Goal: Task Accomplishment & Management: Use online tool/utility

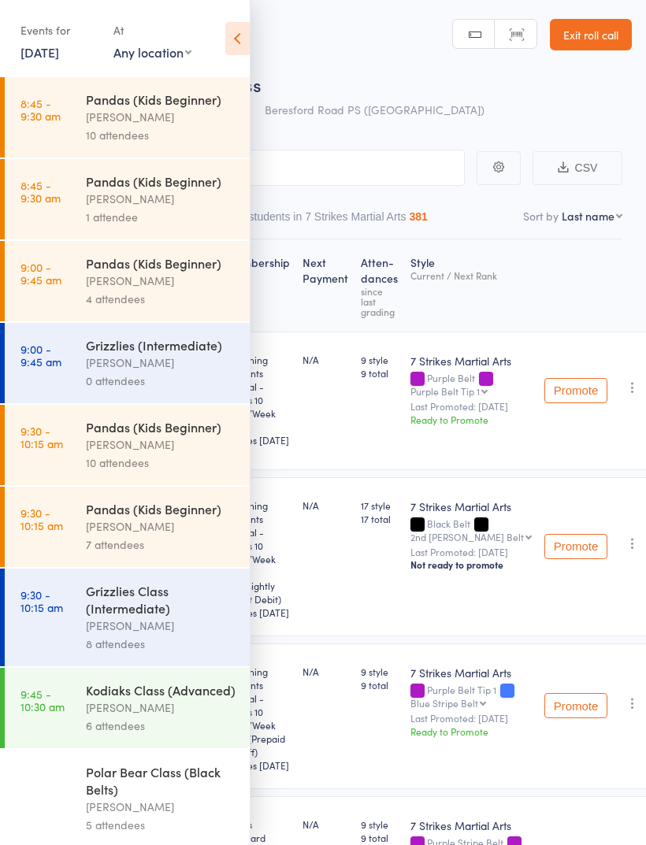
click at [195, 123] on div "[PERSON_NAME]" at bounding box center [161, 117] width 150 height 18
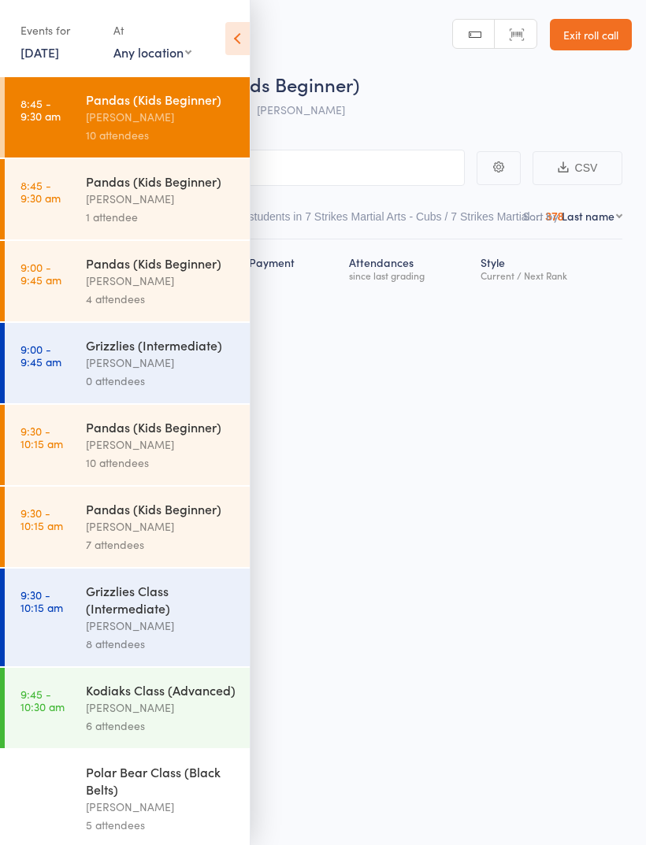
click at [59, 54] on link "[DATE]" at bounding box center [39, 51] width 39 height 17
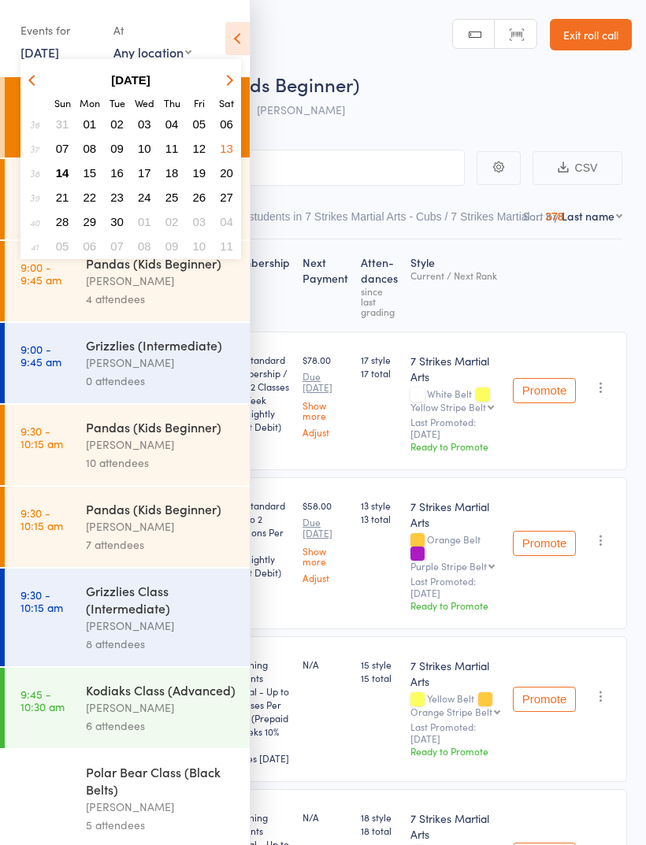
click at [65, 177] on span "14" at bounding box center [62, 172] width 13 height 13
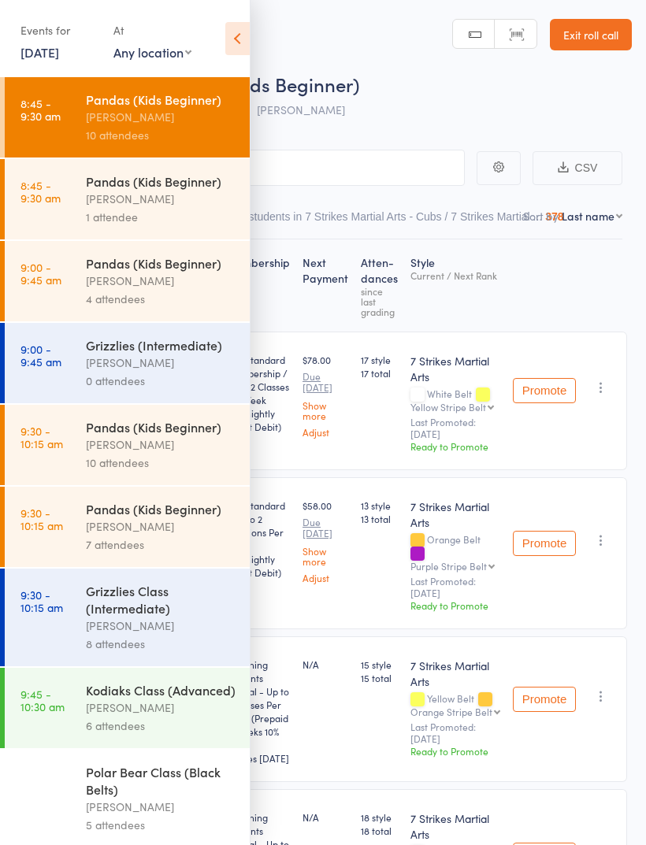
click at [439, 109] on div "Roll Call for Pandas (Kids Beginner) 13 Sep 08:45 Daniel Jancek Glendenning PS" at bounding box center [343, 98] width 576 height 55
click at [160, 117] on div "[PERSON_NAME]" at bounding box center [161, 117] width 150 height 18
click at [235, 32] on icon at bounding box center [237, 38] width 24 height 33
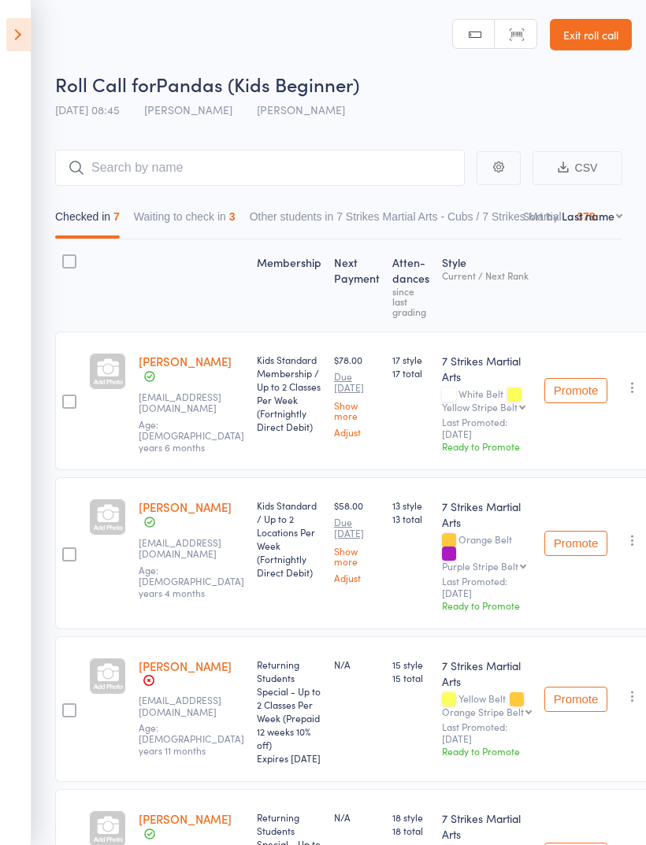
click at [29, 27] on icon at bounding box center [18, 34] width 24 height 33
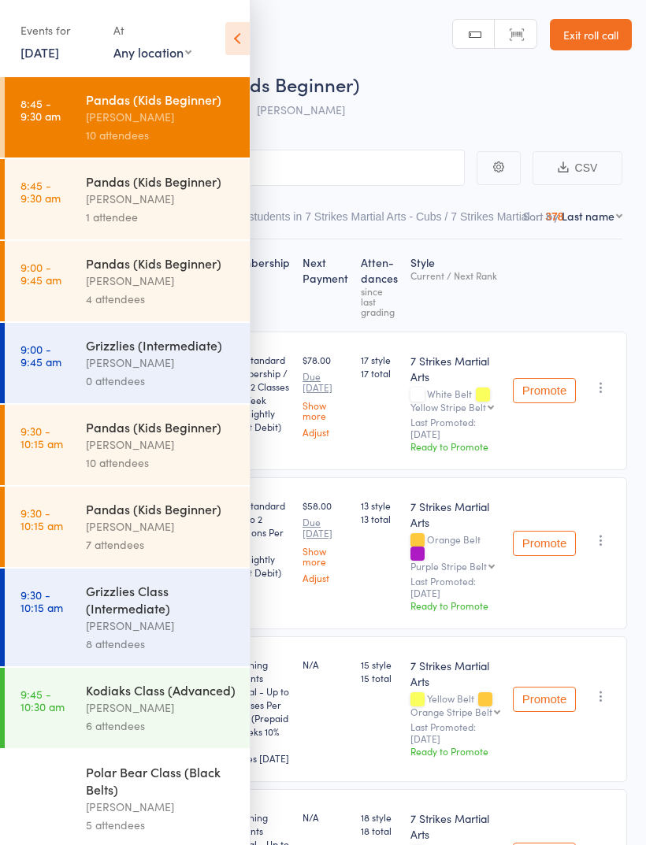
click at [59, 54] on link "13 Sep, 2025" at bounding box center [39, 51] width 39 height 17
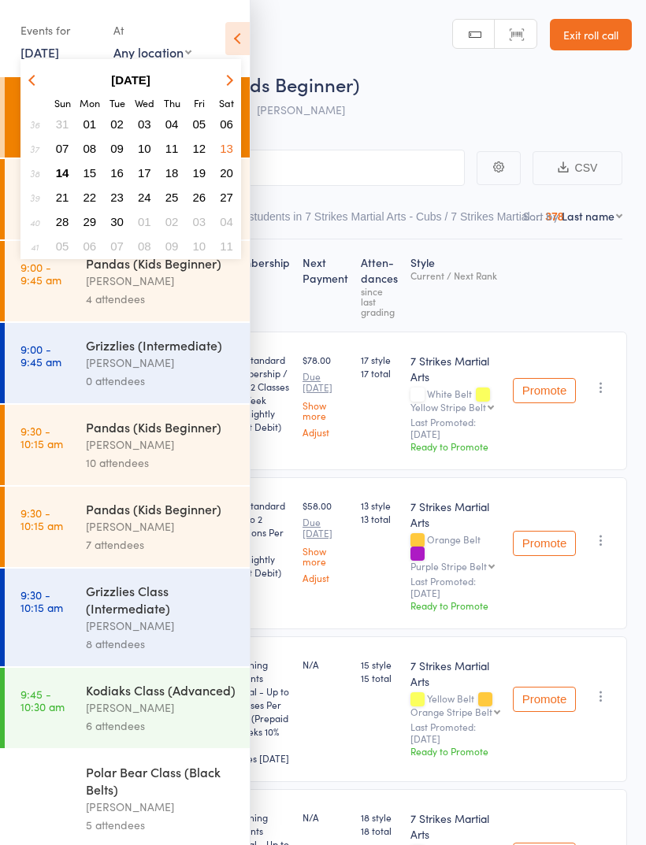
click at [67, 175] on span "14" at bounding box center [62, 172] width 13 height 13
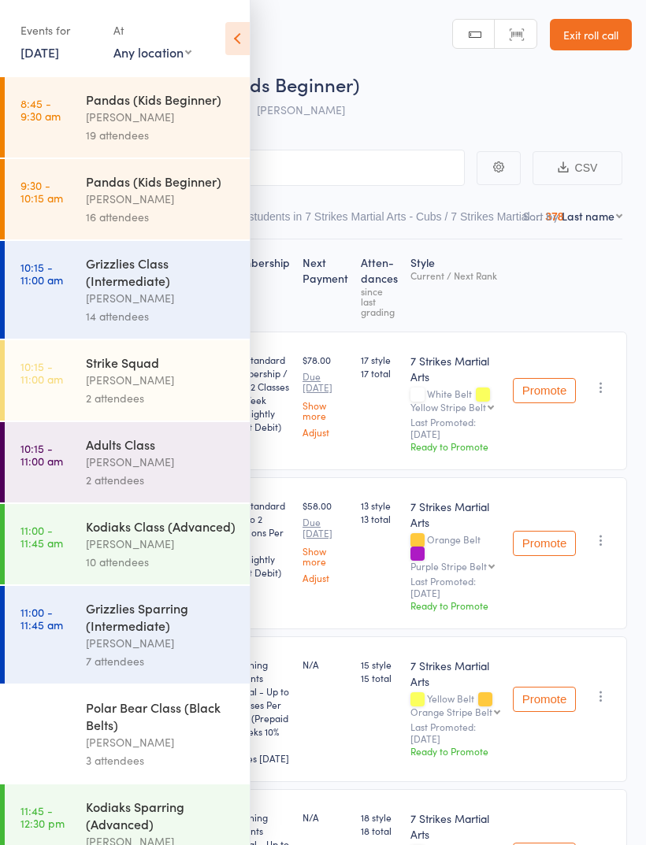
click at [602, 48] on link "Exit roll call" at bounding box center [591, 34] width 82 height 31
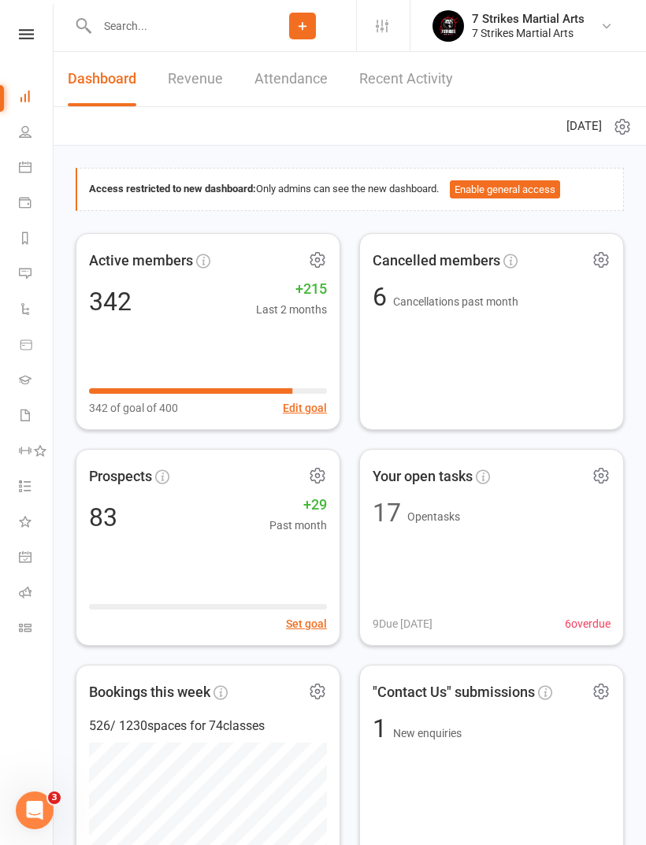
click at [28, 591] on icon at bounding box center [25, 592] width 13 height 13
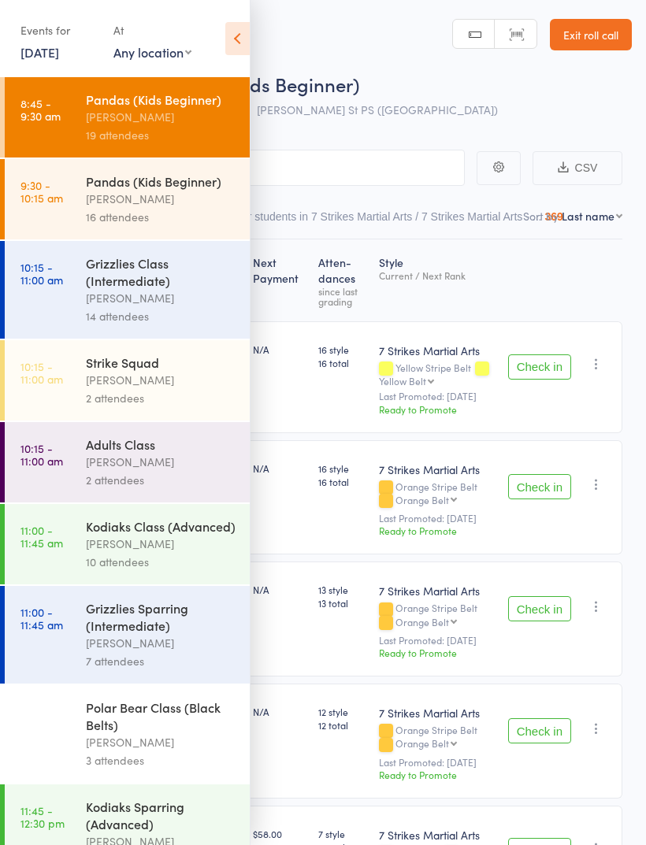
click at [180, 124] on div "Daniel Jancek" at bounding box center [161, 117] width 150 height 18
click at [228, 47] on icon at bounding box center [237, 38] width 24 height 33
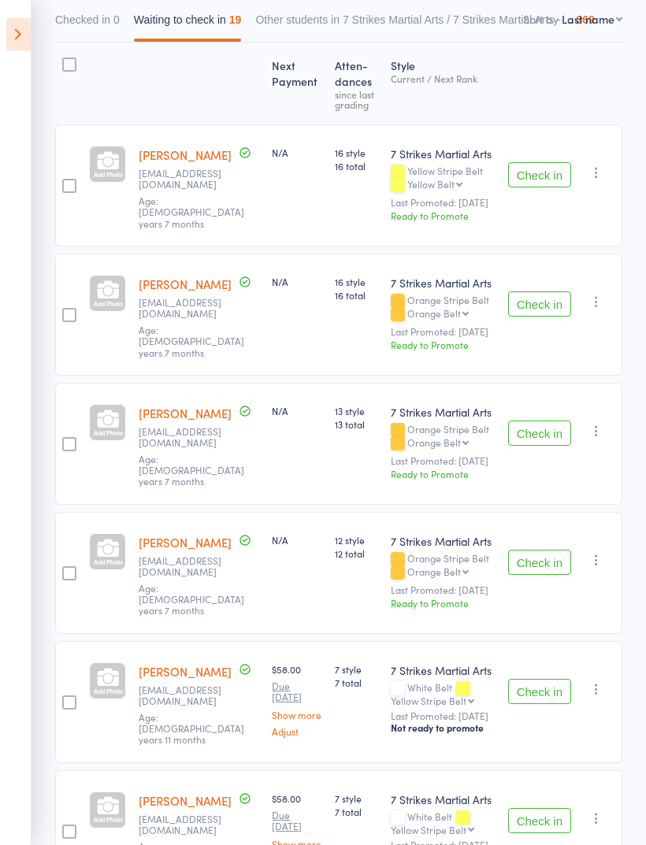
scroll to position [197, 0]
click at [547, 438] on button "Check in" at bounding box center [539, 433] width 63 height 25
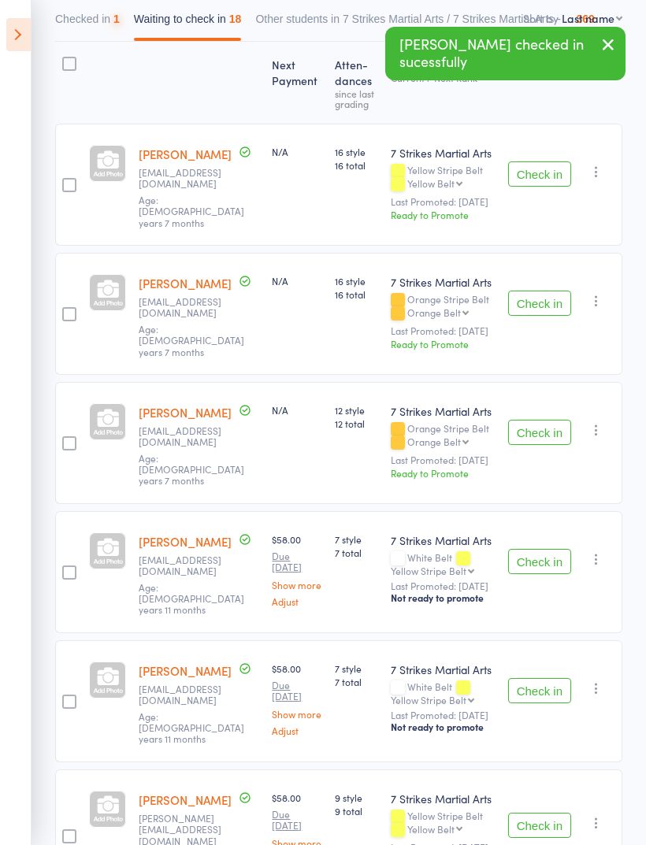
click at [532, 435] on button "Check in" at bounding box center [539, 432] width 63 height 25
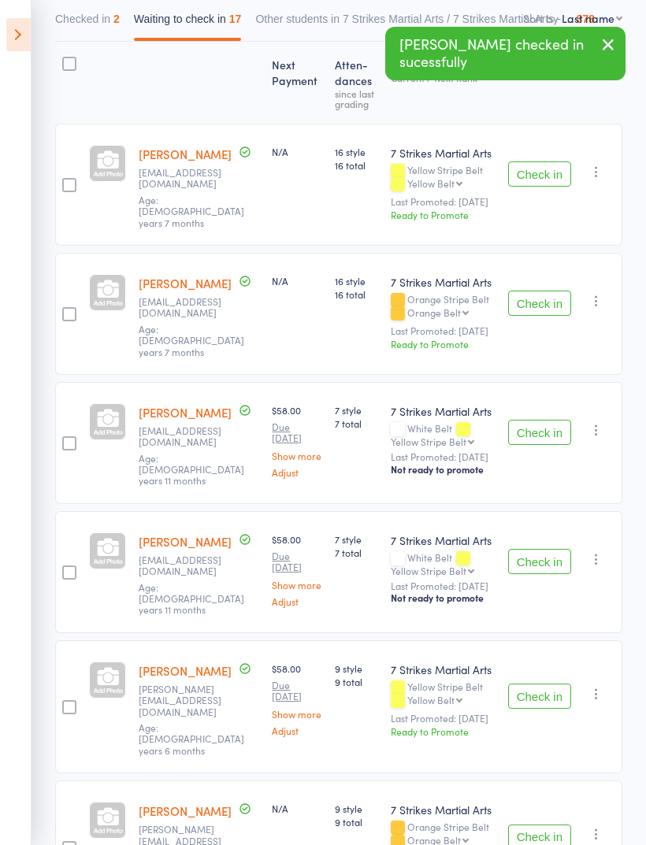
click at [604, 551] on icon "button" at bounding box center [596, 559] width 16 height 16
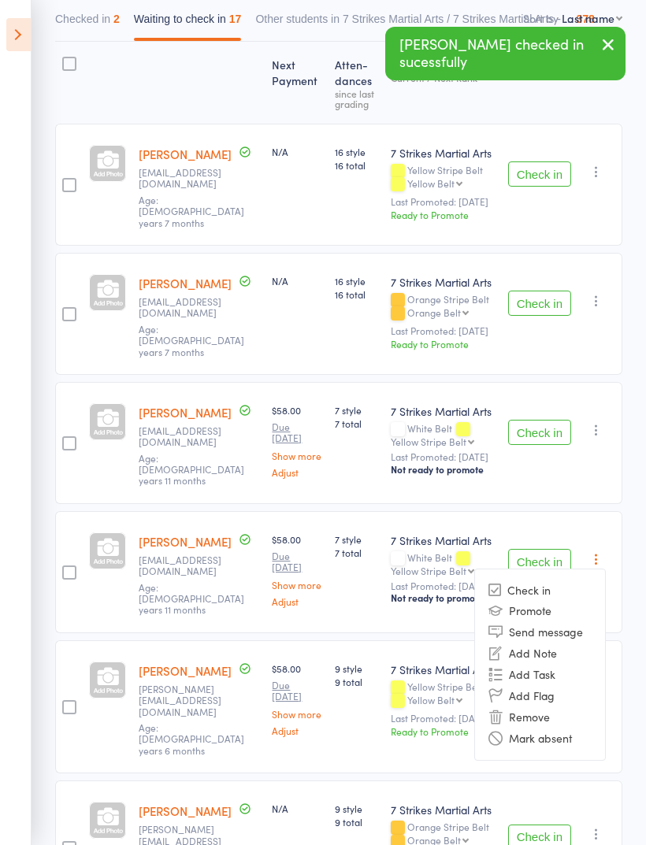
scroll to position [0, 0]
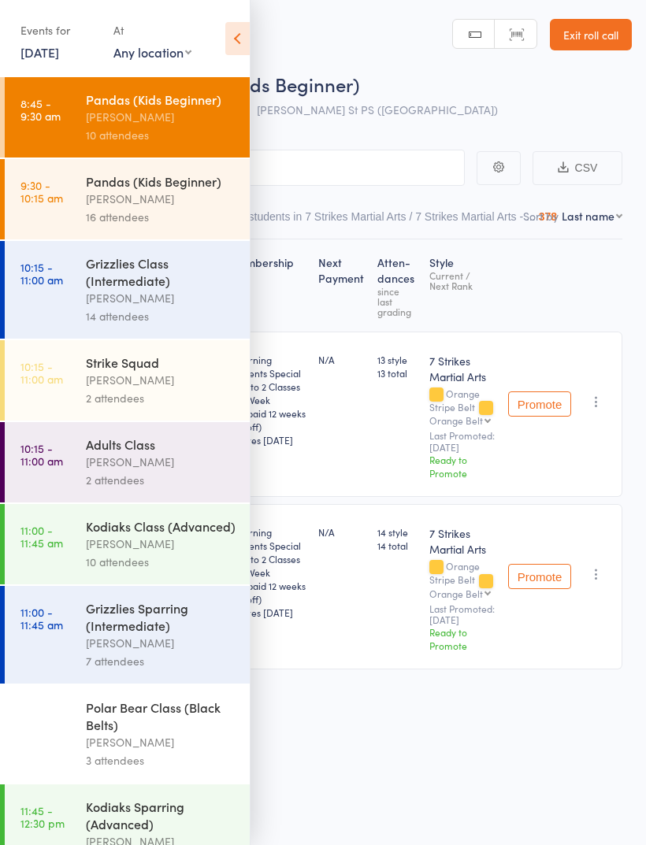
click at [243, 39] on icon at bounding box center [237, 38] width 24 height 33
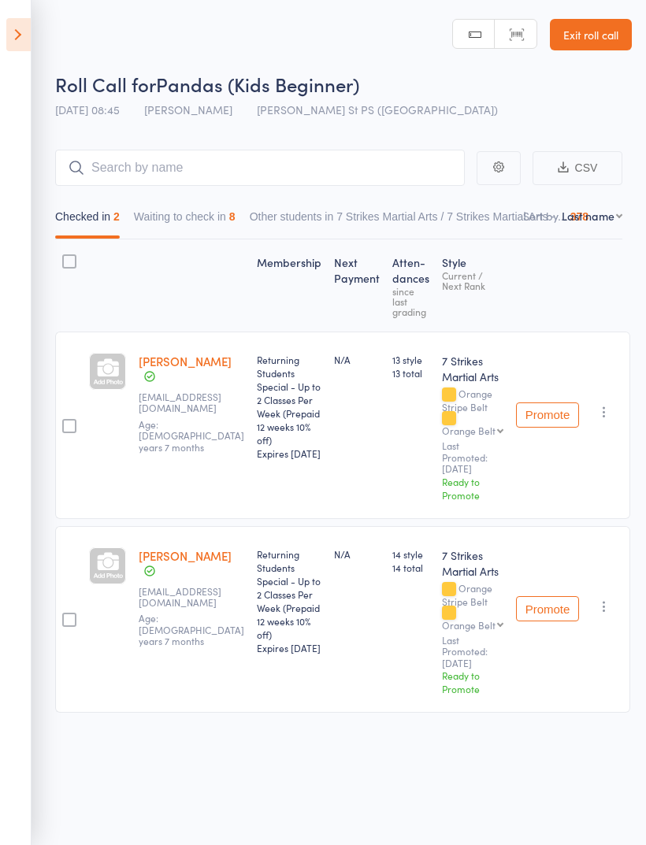
click at [221, 236] on button "Waiting to check in 8" at bounding box center [185, 220] width 102 height 36
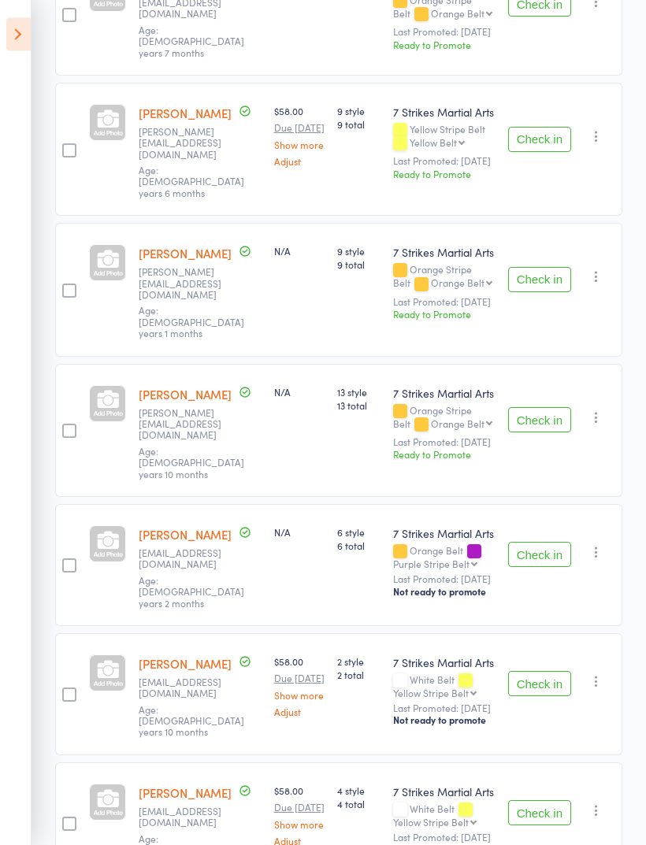
scroll to position [521, 0]
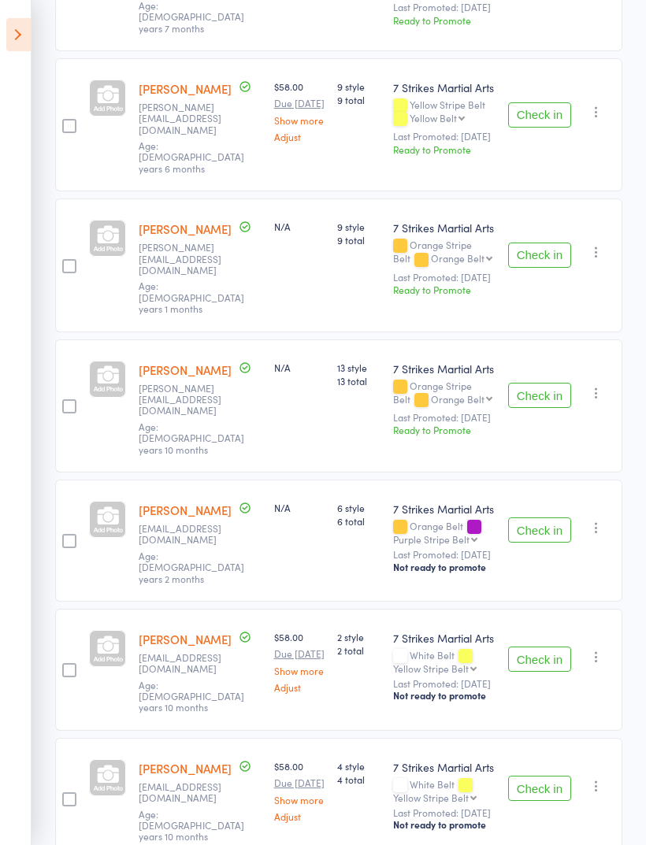
click at [559, 517] on button "Check in" at bounding box center [539, 529] width 63 height 25
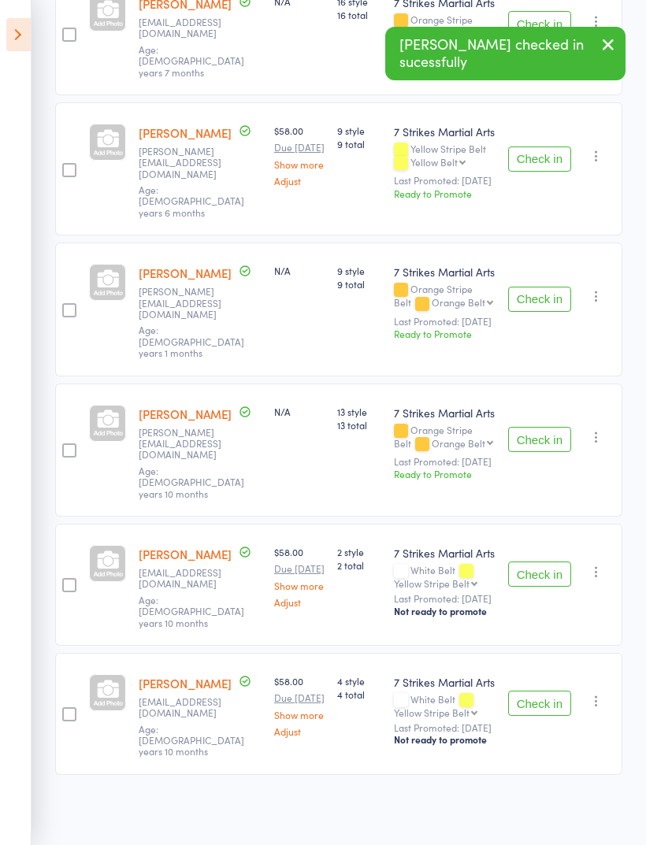
scroll to position [392, 0]
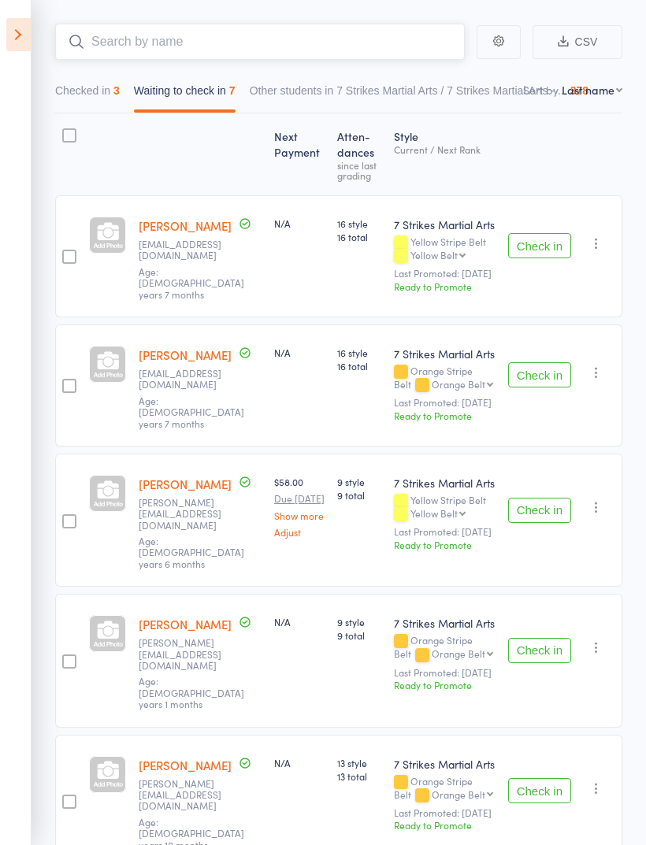
click at [393, 54] on input "search" at bounding box center [259, 42] width 409 height 36
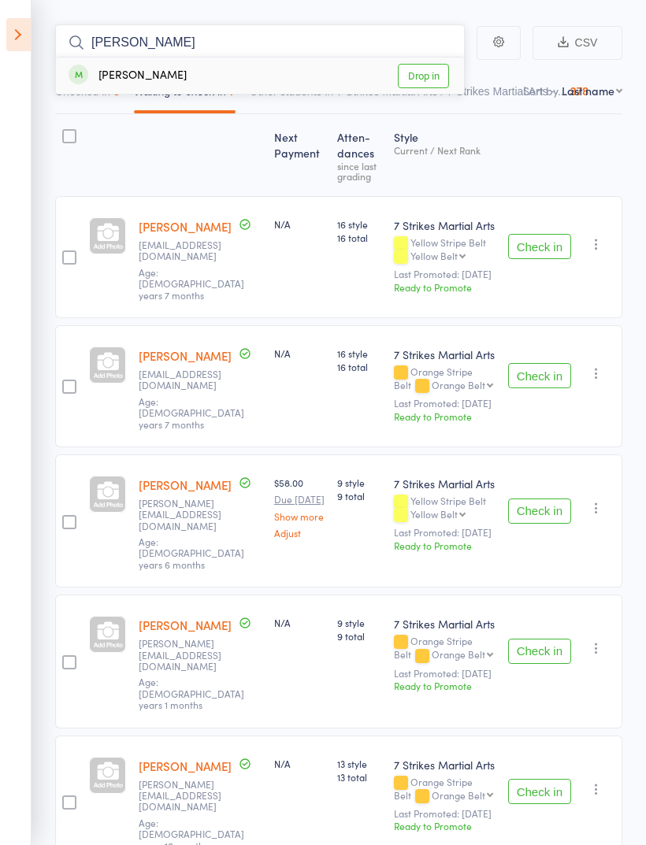
type input "Cass"
click at [424, 79] on link "Drop in" at bounding box center [423, 76] width 51 height 24
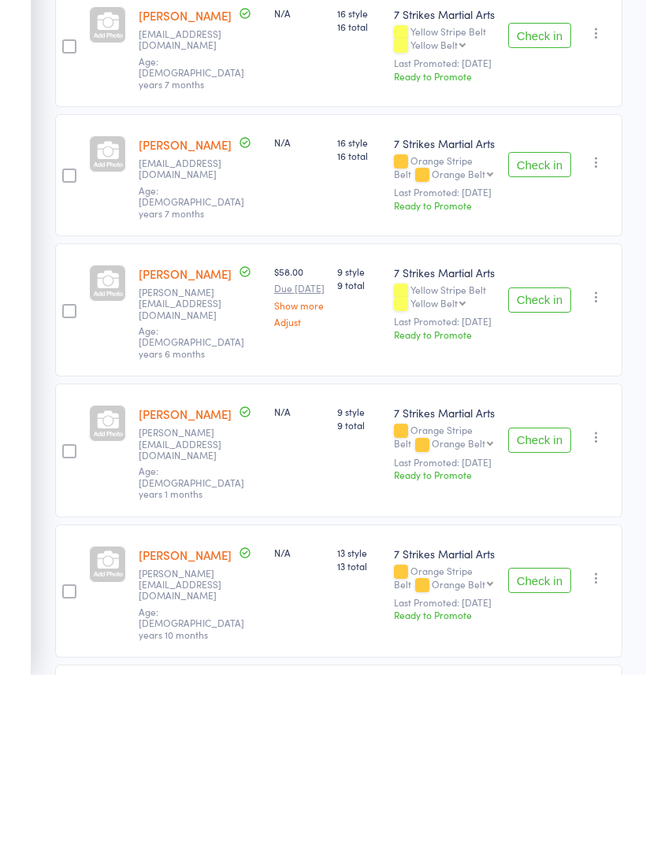
scroll to position [0, 0]
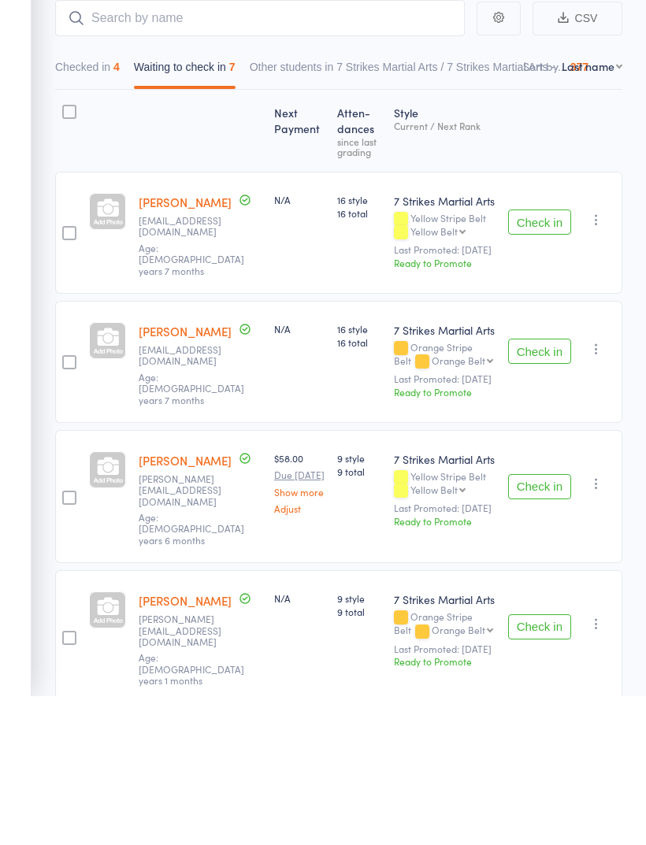
click at [539, 359] on button "Check in" at bounding box center [539, 371] width 63 height 25
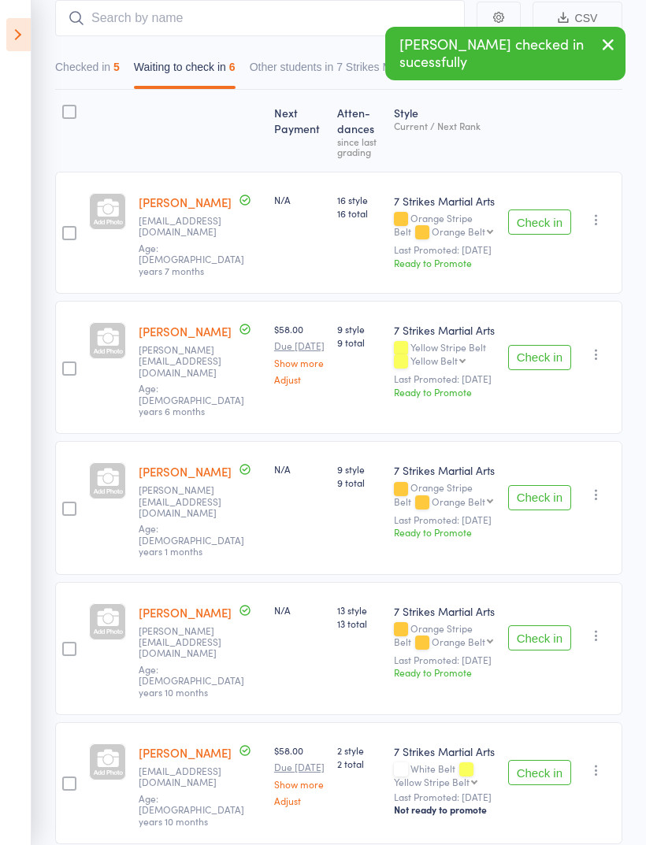
click at [547, 217] on button "Check in" at bounding box center [539, 221] width 63 height 25
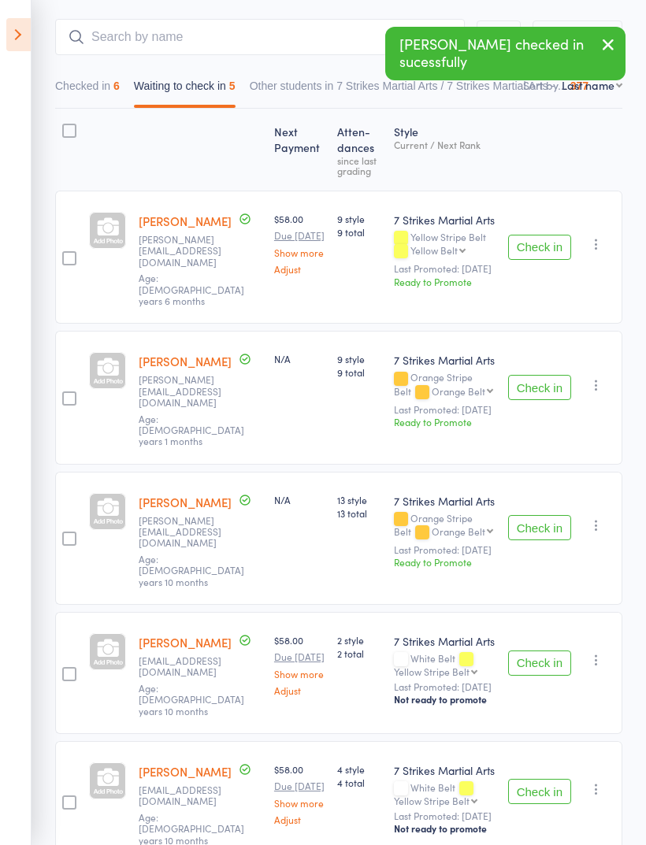
click at [94, 91] on button "Checked in 6" at bounding box center [87, 90] width 65 height 36
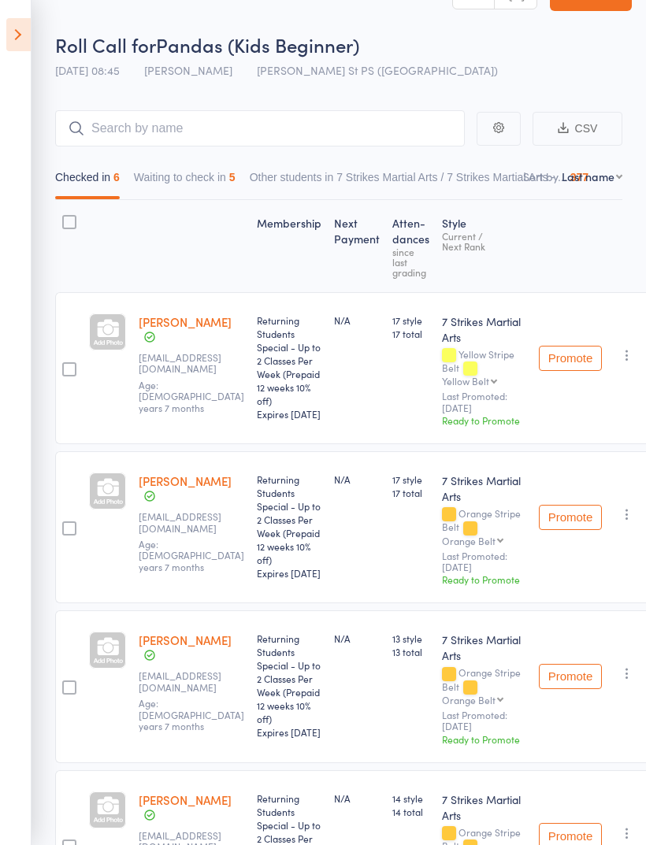
scroll to position [0, 0]
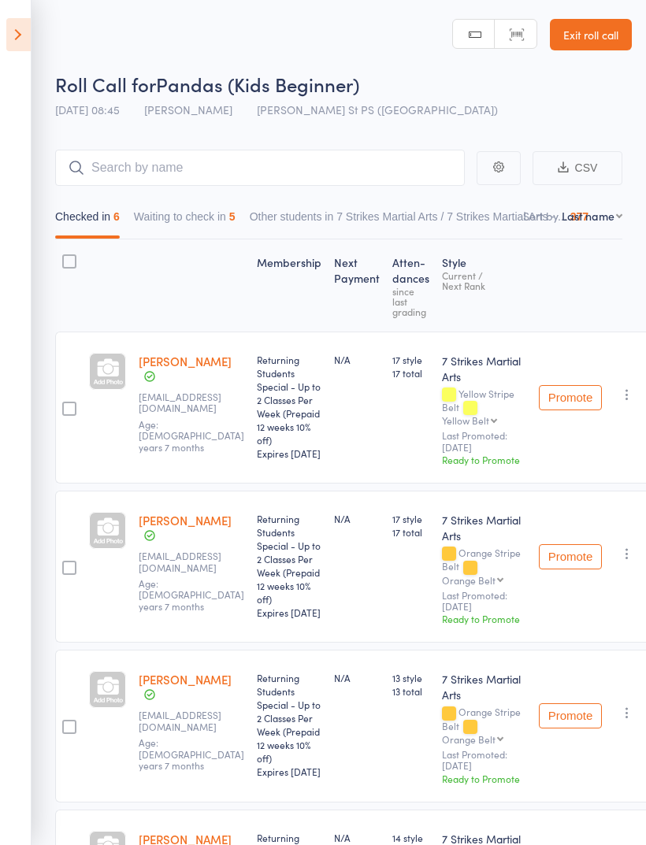
click at [20, 42] on icon at bounding box center [18, 34] width 24 height 33
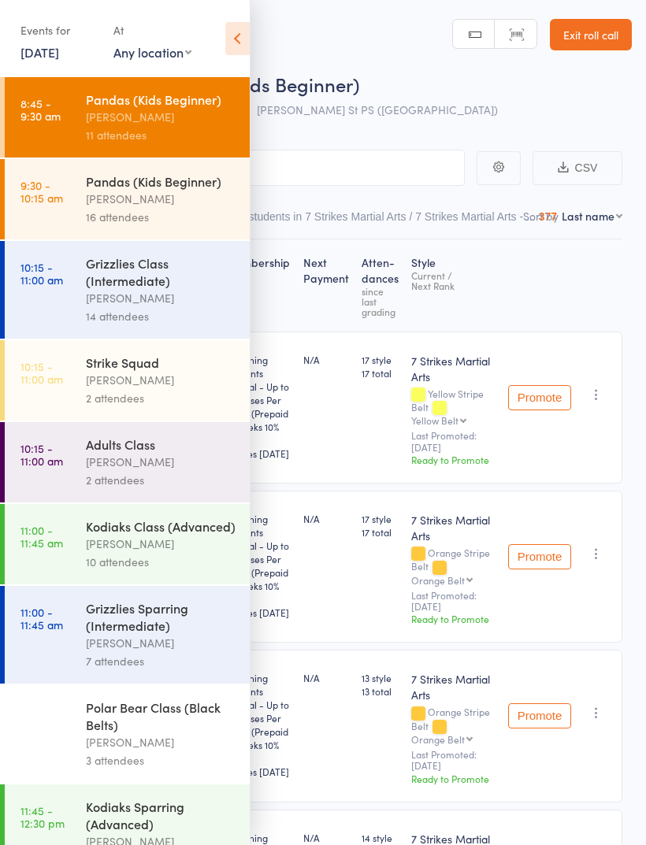
click at [243, 39] on icon at bounding box center [237, 38] width 24 height 33
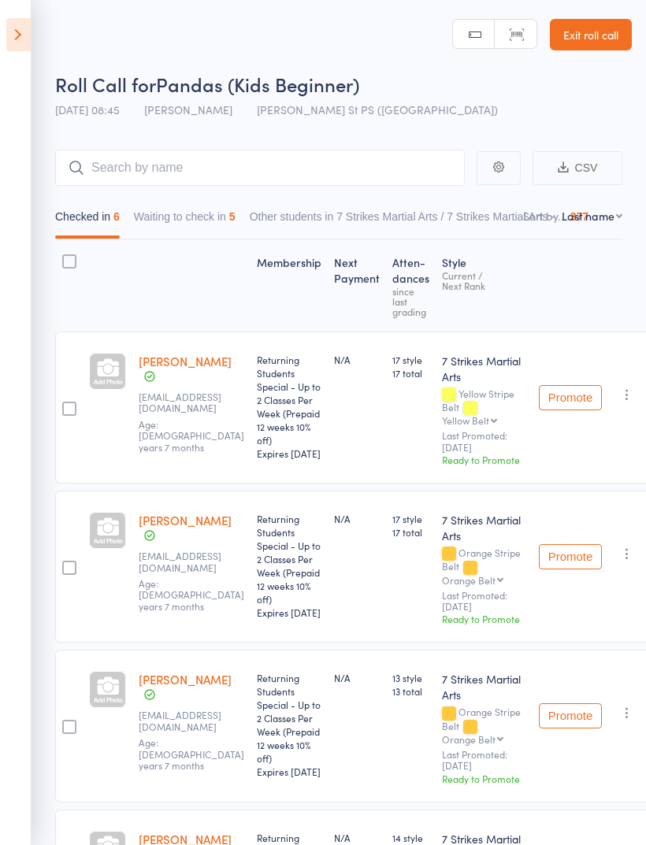
click at [235, 224] on button "Waiting to check in 5" at bounding box center [185, 220] width 102 height 36
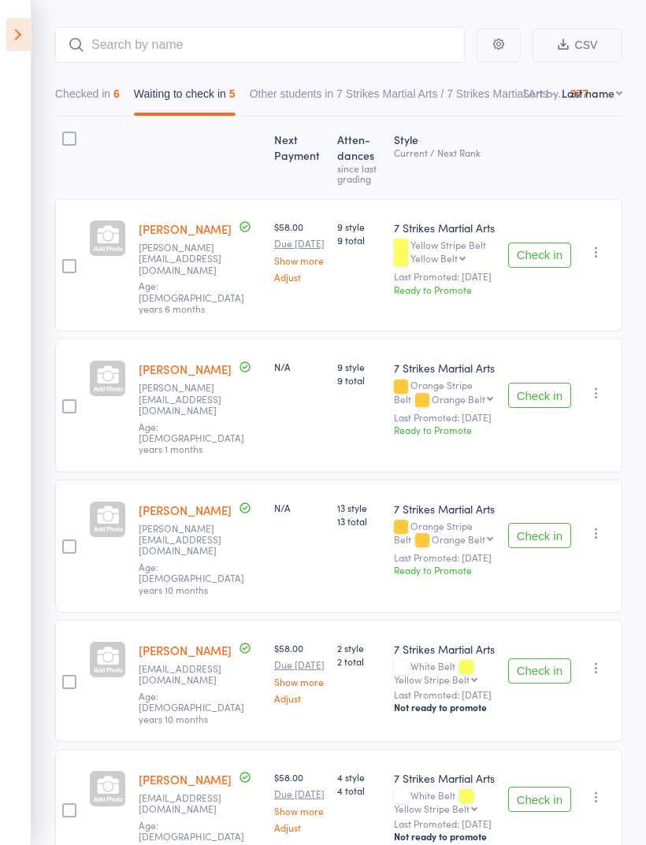
scroll to position [131, 0]
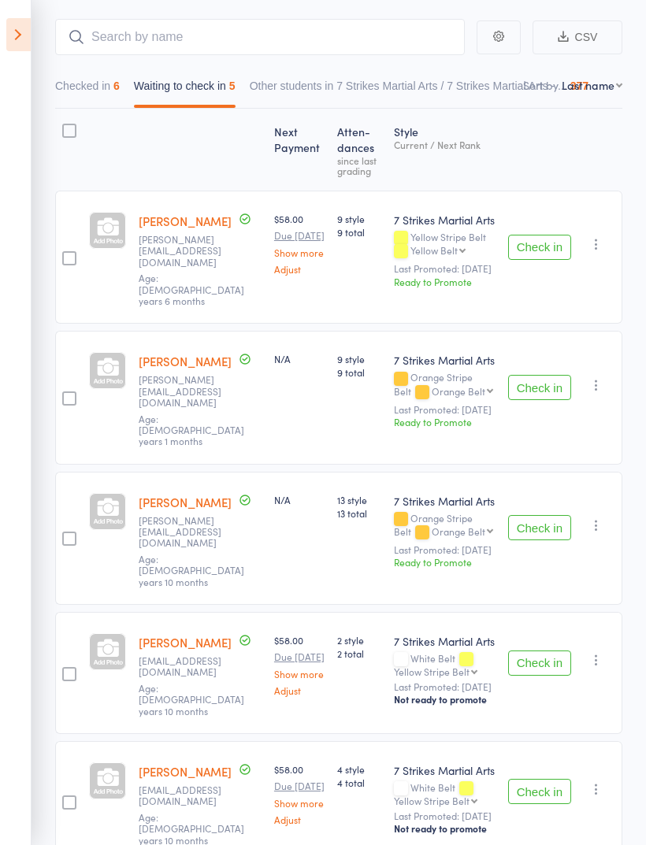
click at [617, 764] on div "Check in Check in Promote Send message Add Note Add Task Add Flag Remove Mark a…" at bounding box center [562, 802] width 120 height 122
click at [588, 770] on div "Check in Check in Promote Send message Add Note Add Task Add Flag Remove Mark a…" at bounding box center [562, 802] width 120 height 122
click at [604, 780] on button "button" at bounding box center [596, 789] width 19 height 19
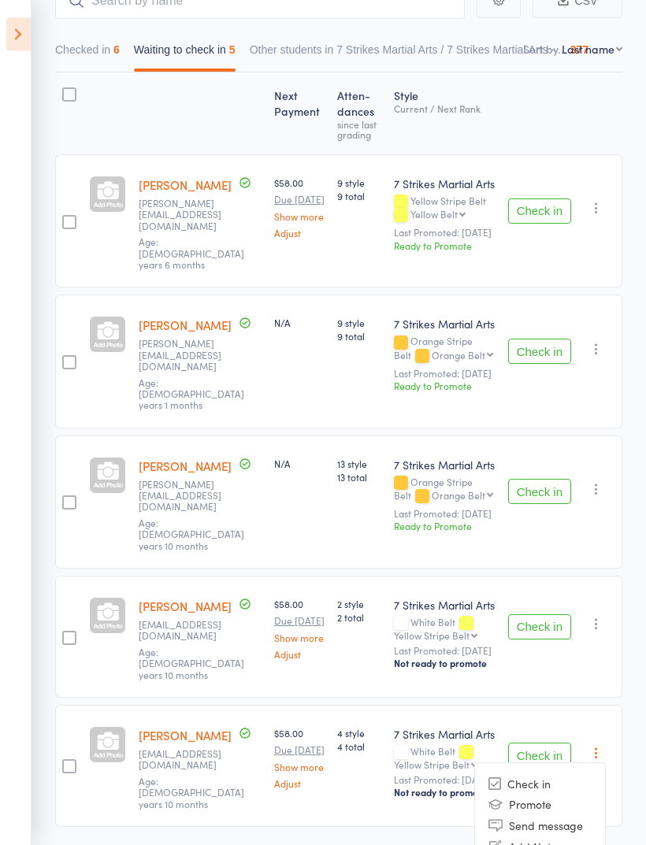
scroll to position [195, 0]
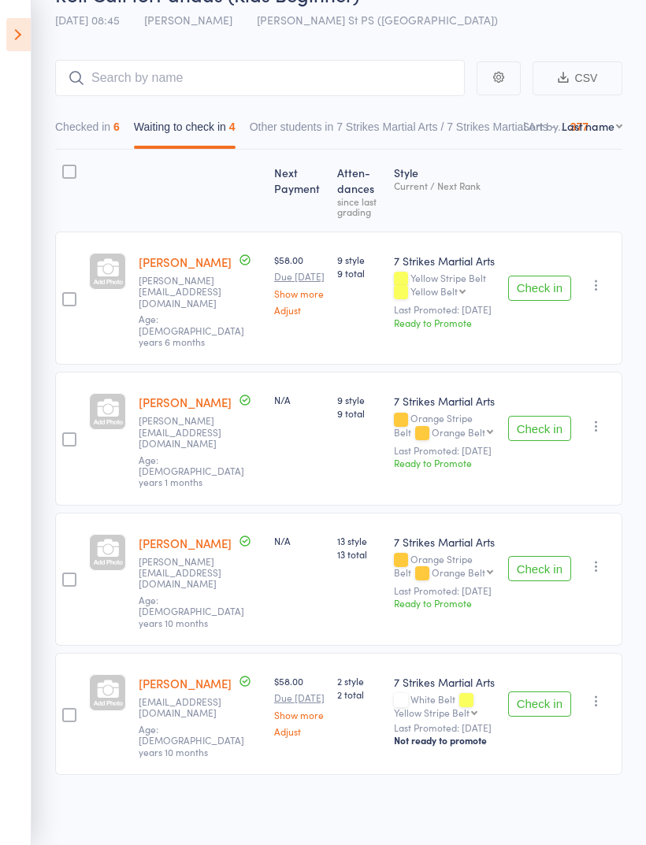
scroll to position [64, 0]
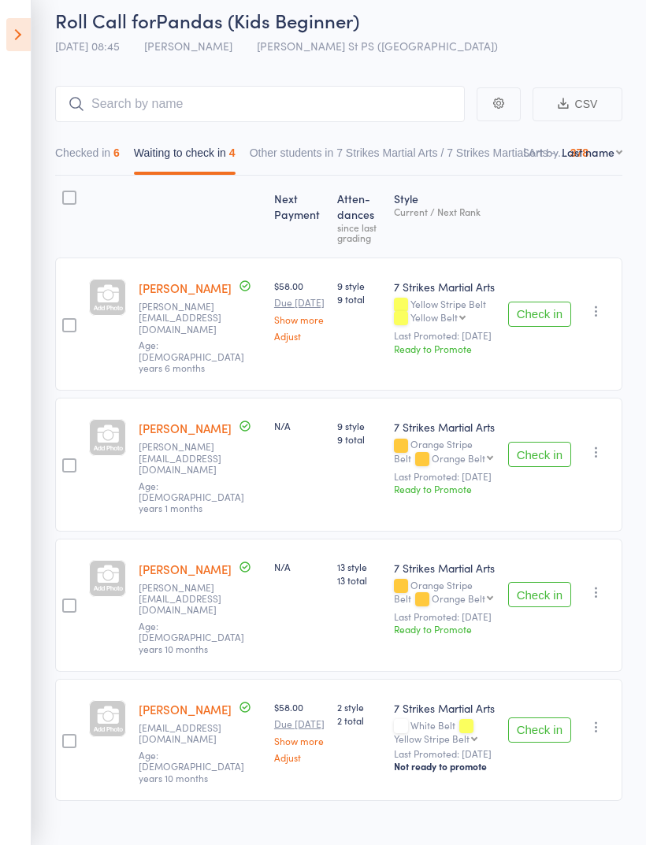
click at [550, 443] on button "Check in" at bounding box center [539, 454] width 63 height 25
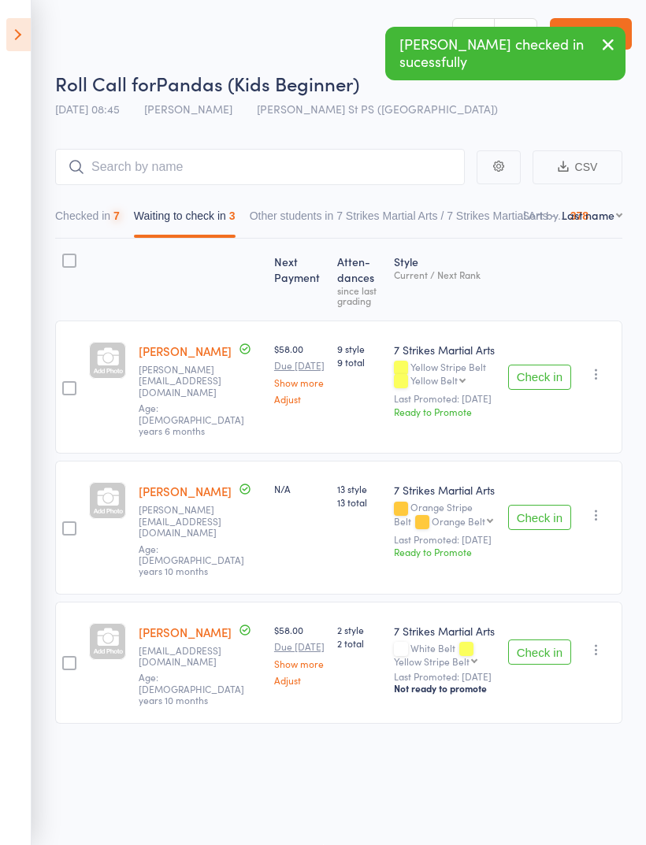
click at [94, 218] on button "Checked in 7" at bounding box center [87, 220] width 65 height 36
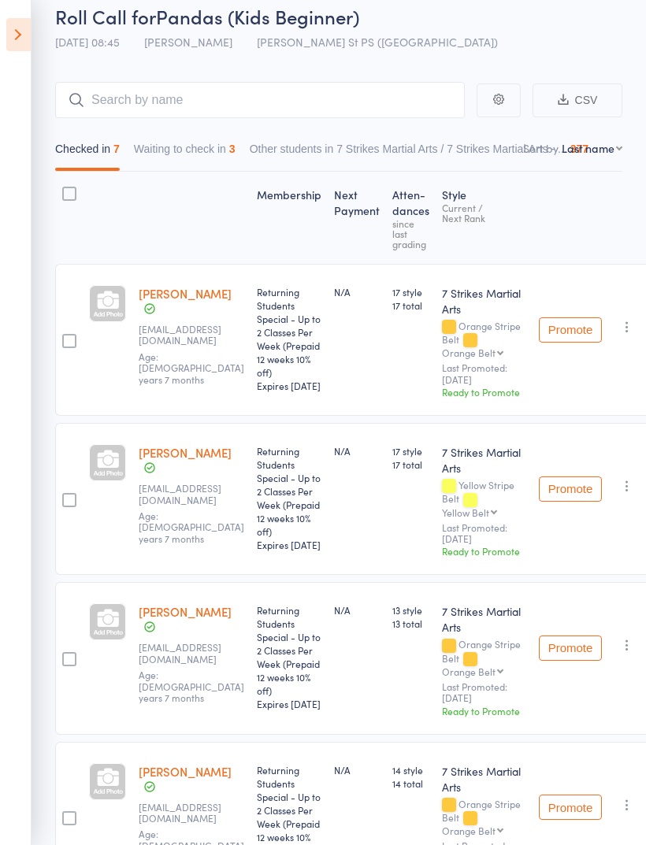
scroll to position [0, 0]
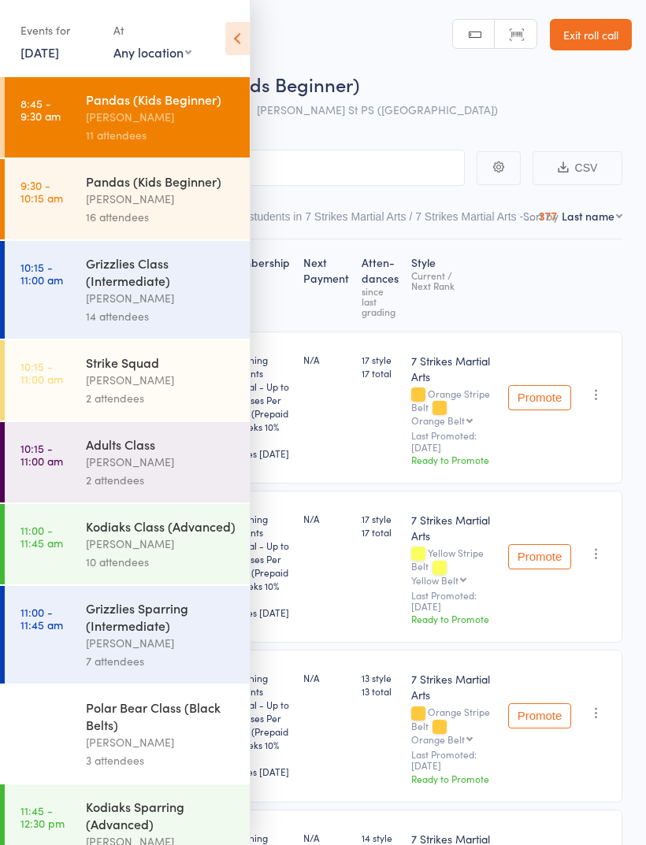
click at [232, 43] on icon at bounding box center [237, 38] width 24 height 33
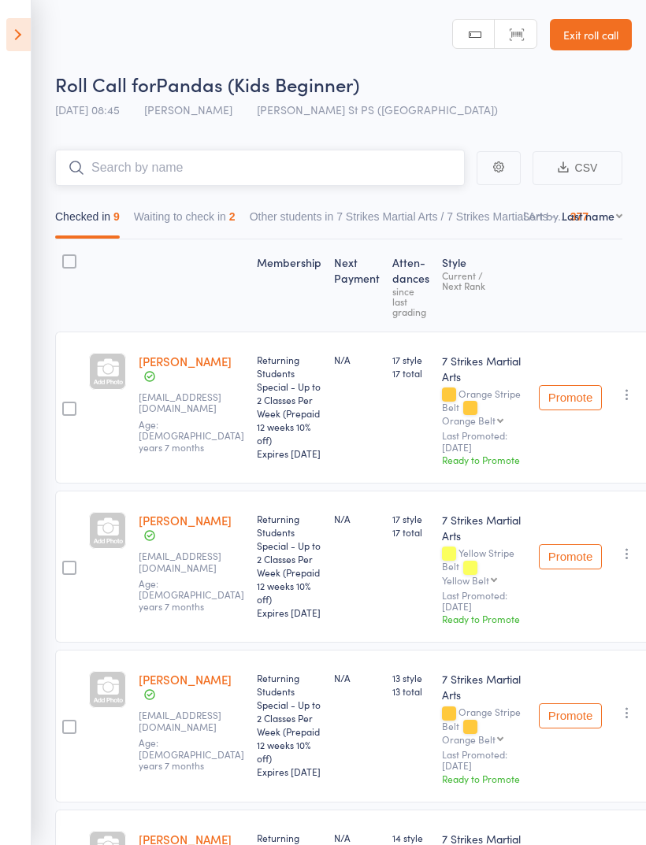
click at [314, 178] on input "search" at bounding box center [259, 168] width 409 height 36
type input "L"
click at [229, 217] on button "Waiting to check in 2" at bounding box center [185, 220] width 102 height 36
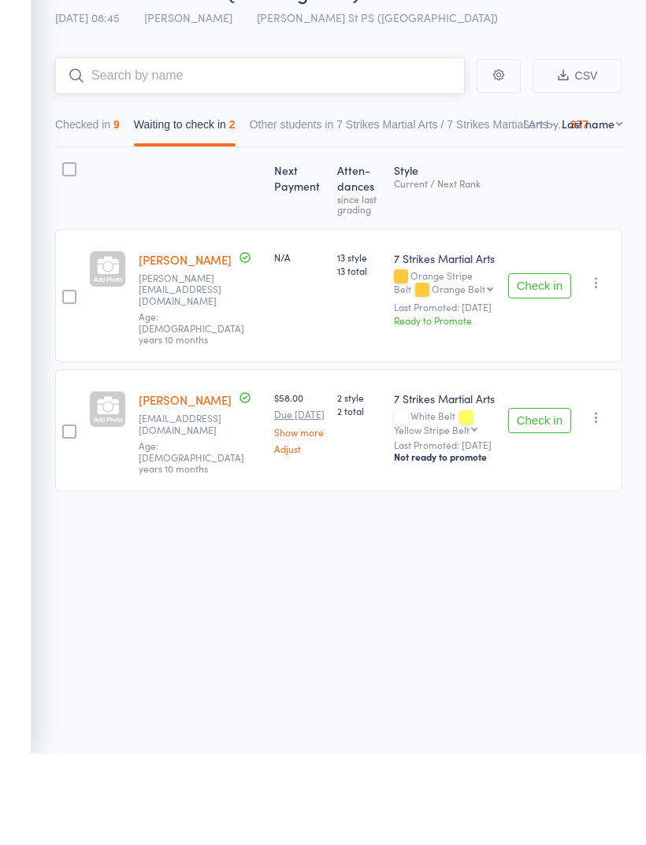
click at [222, 150] on input "search" at bounding box center [259, 168] width 409 height 36
click at [99, 202] on button "Checked in 9" at bounding box center [87, 220] width 65 height 36
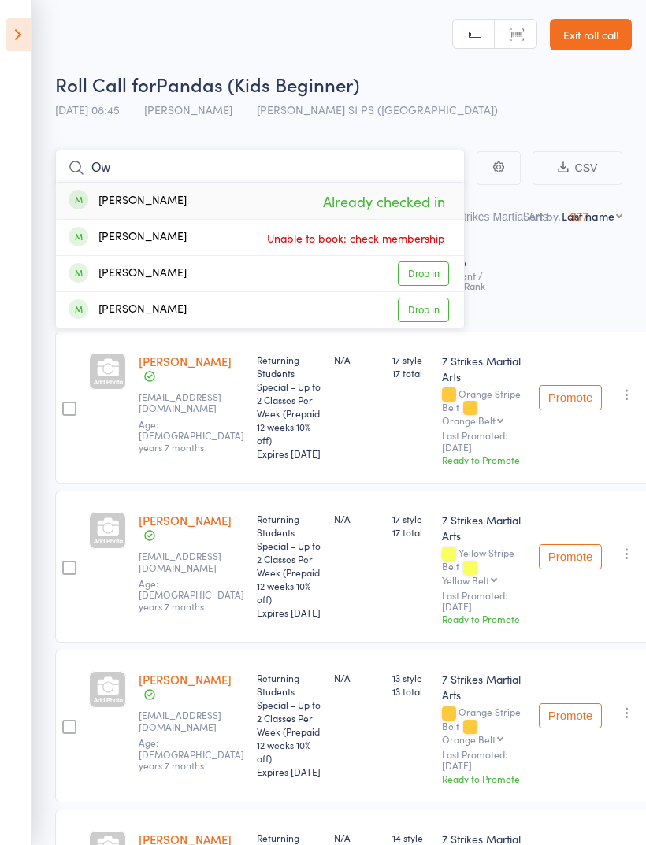
type input "O"
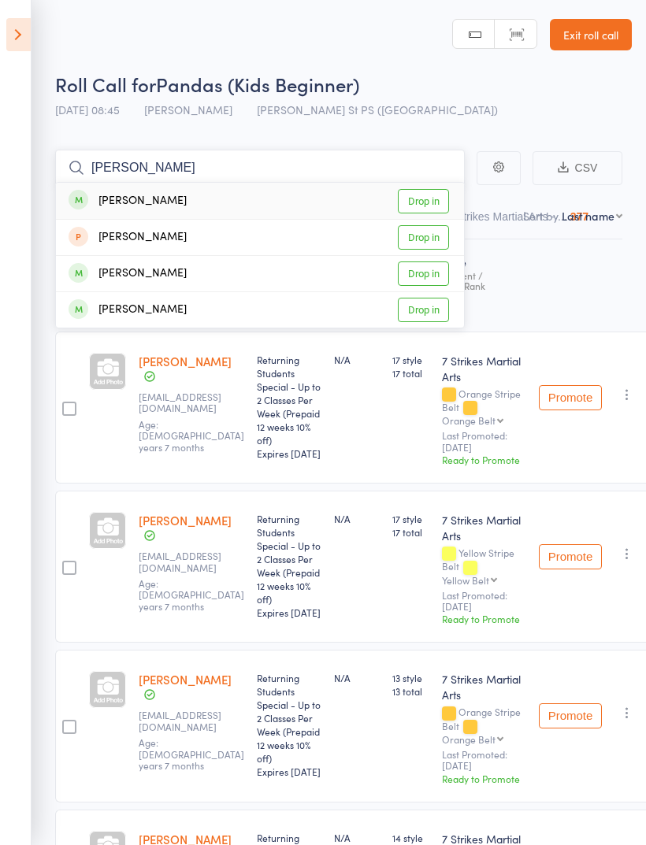
type input "Nick"
click at [433, 197] on link "Drop in" at bounding box center [423, 201] width 51 height 24
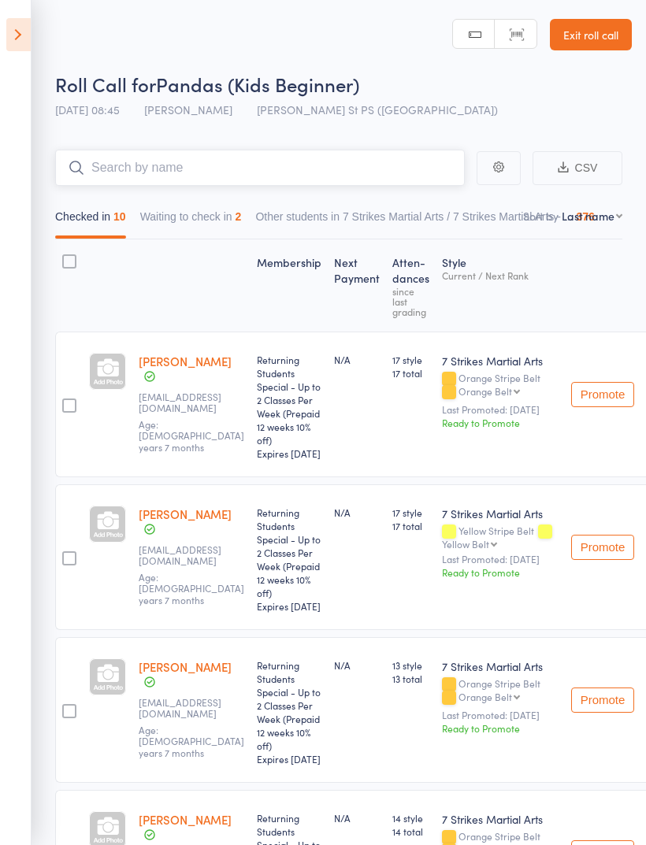
click at [215, 232] on button "Waiting to check in 2" at bounding box center [191, 220] width 102 height 36
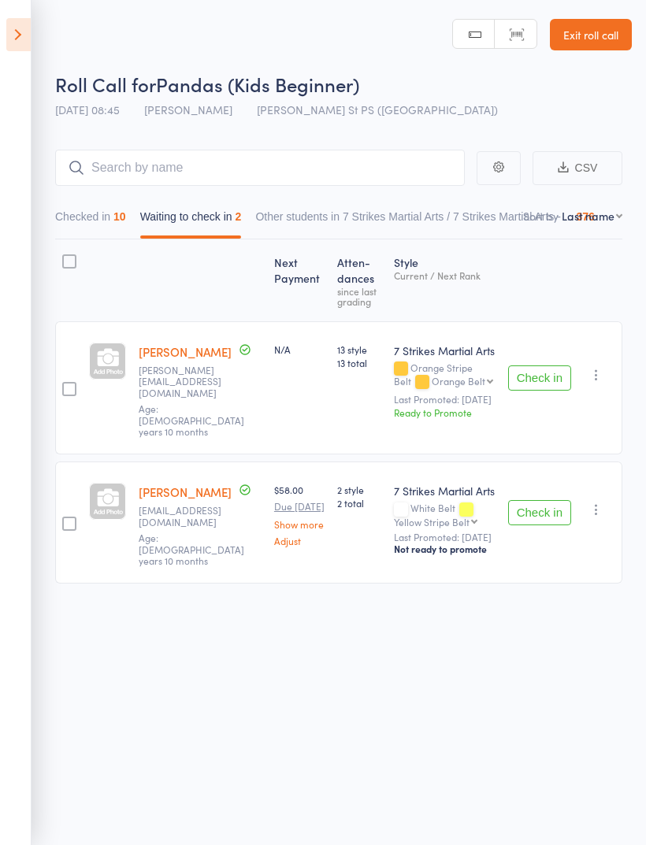
click at [546, 369] on button "Check in" at bounding box center [539, 377] width 63 height 25
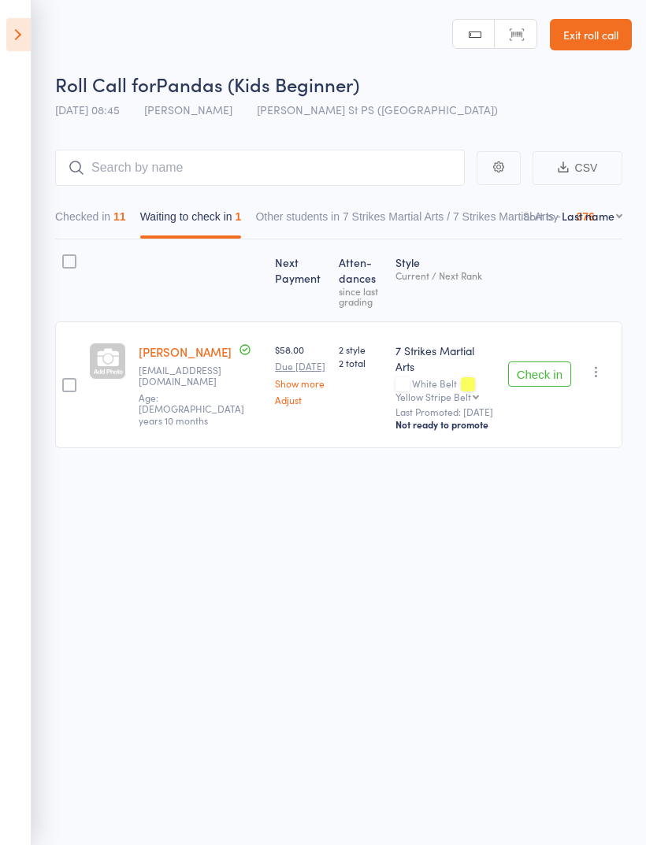
click at [88, 209] on button "Checked in 11" at bounding box center [90, 220] width 71 height 36
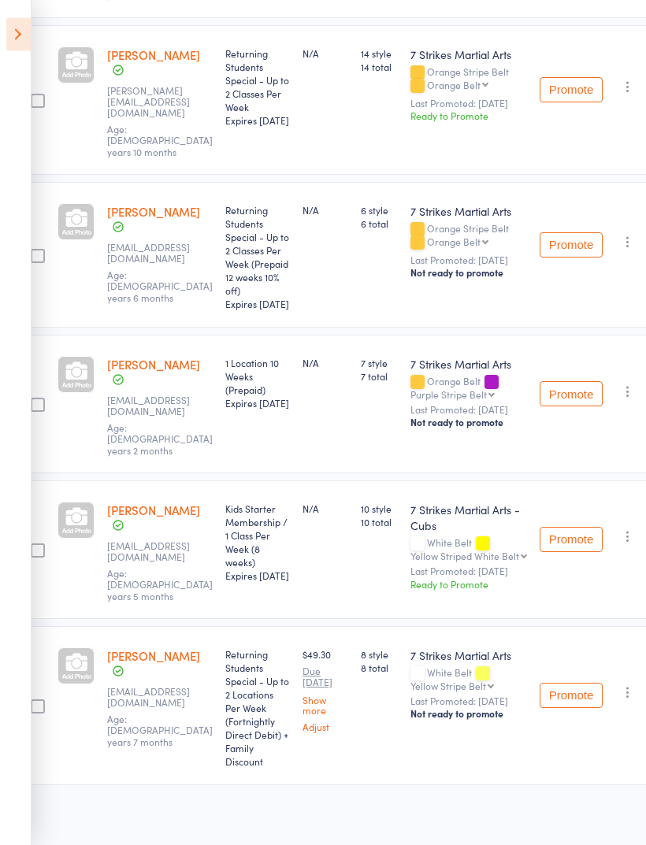
scroll to position [1263, 31]
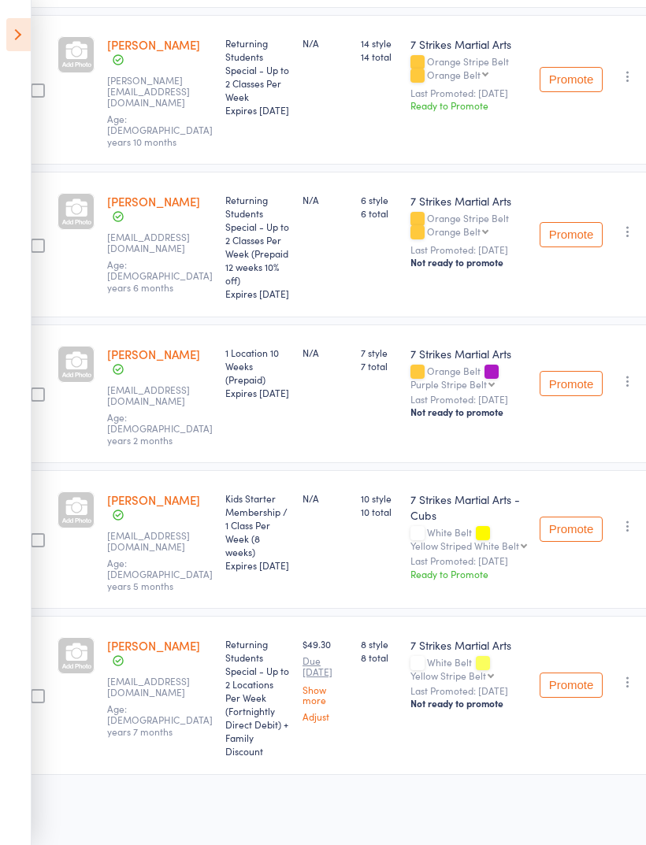
click at [146, 362] on link "[PERSON_NAME]" at bounding box center [153, 354] width 93 height 17
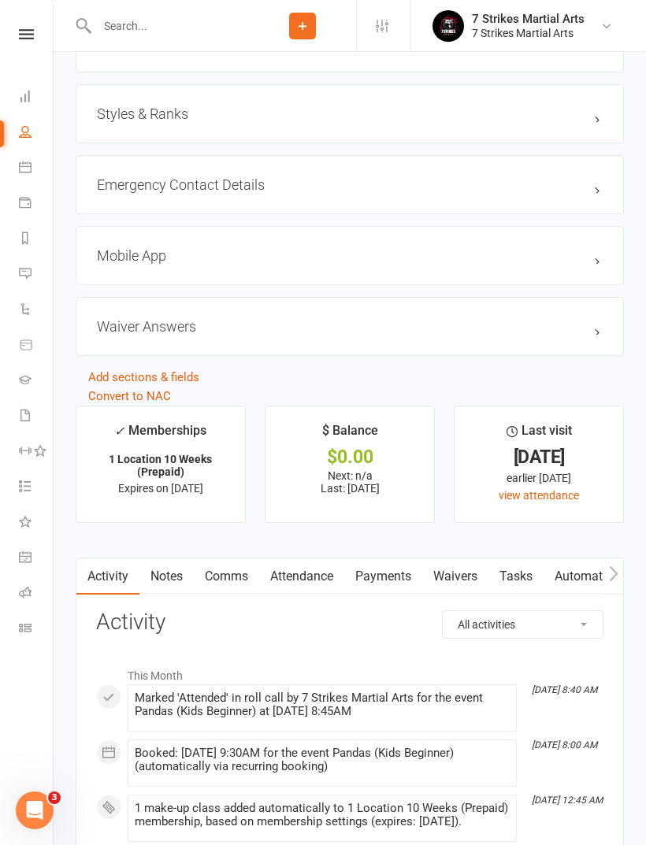
click at [313, 572] on link "Attendance" at bounding box center [301, 576] width 85 height 36
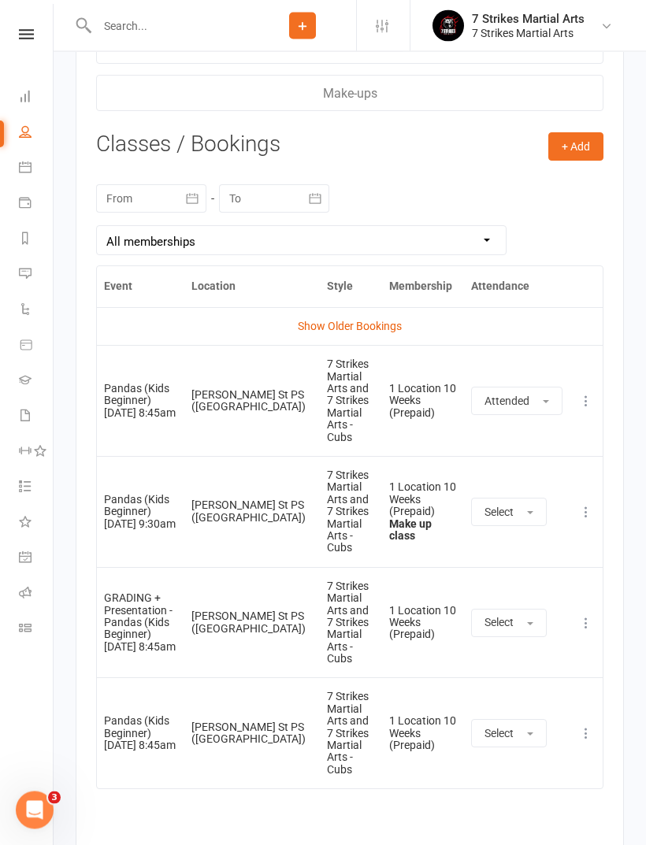
click at [361, 333] on link "Show Older Bookings" at bounding box center [350, 327] width 104 height 13
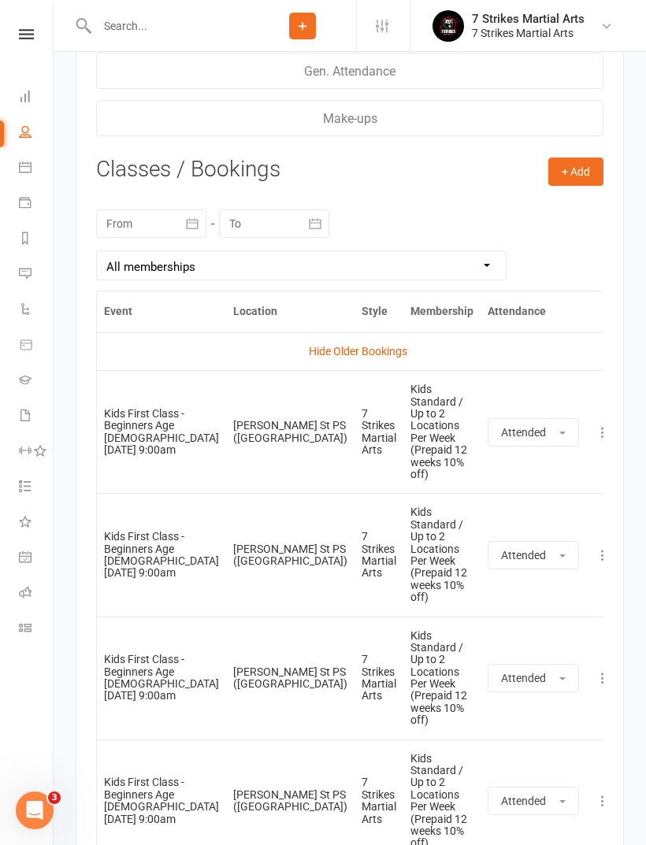
scroll to position [2214, 0]
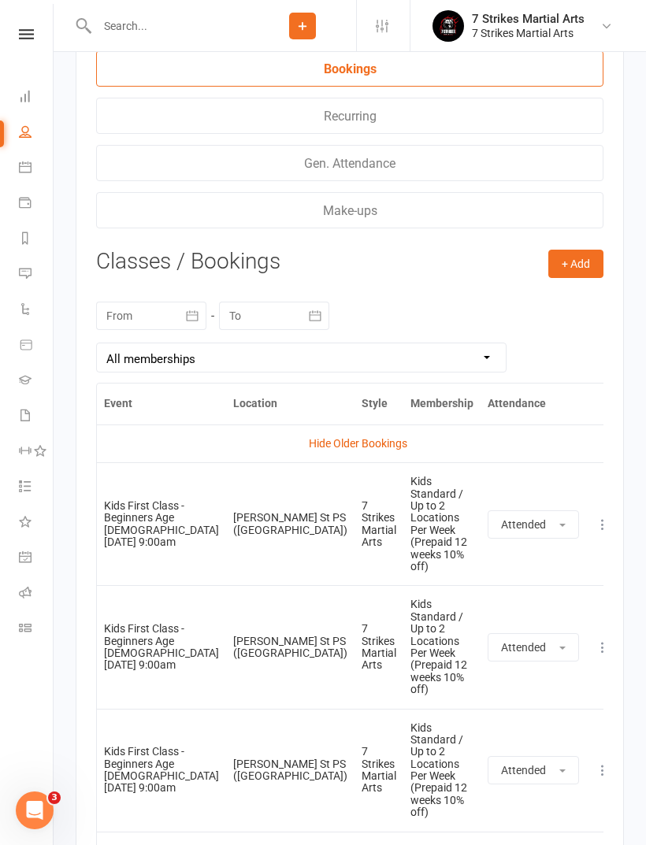
click at [170, 23] on input "text" at bounding box center [170, 26] width 157 height 22
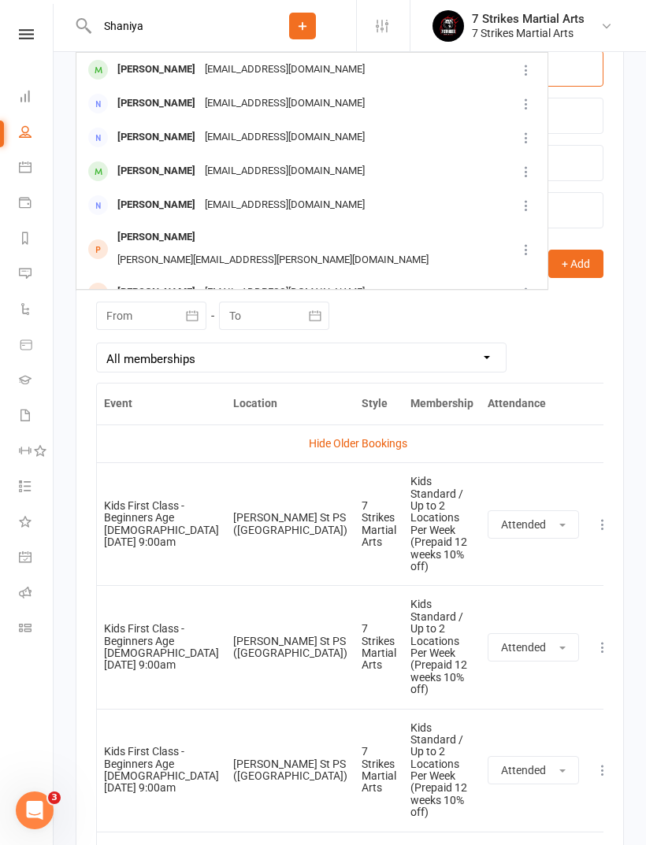
type input "Shaniya"
click at [231, 69] on div "[EMAIL_ADDRESS][DOMAIN_NAME]" at bounding box center [284, 69] width 169 height 23
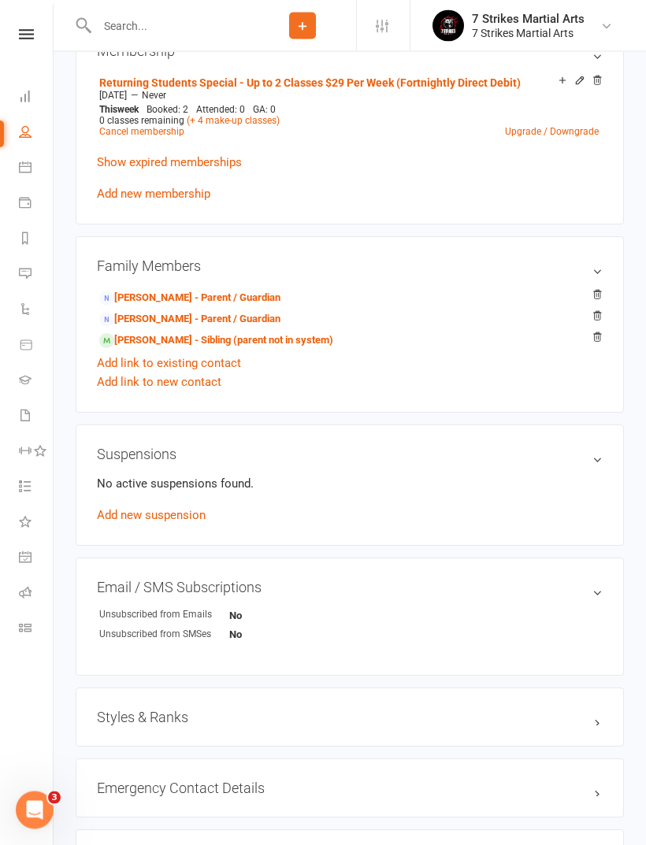
scroll to position [715, 0]
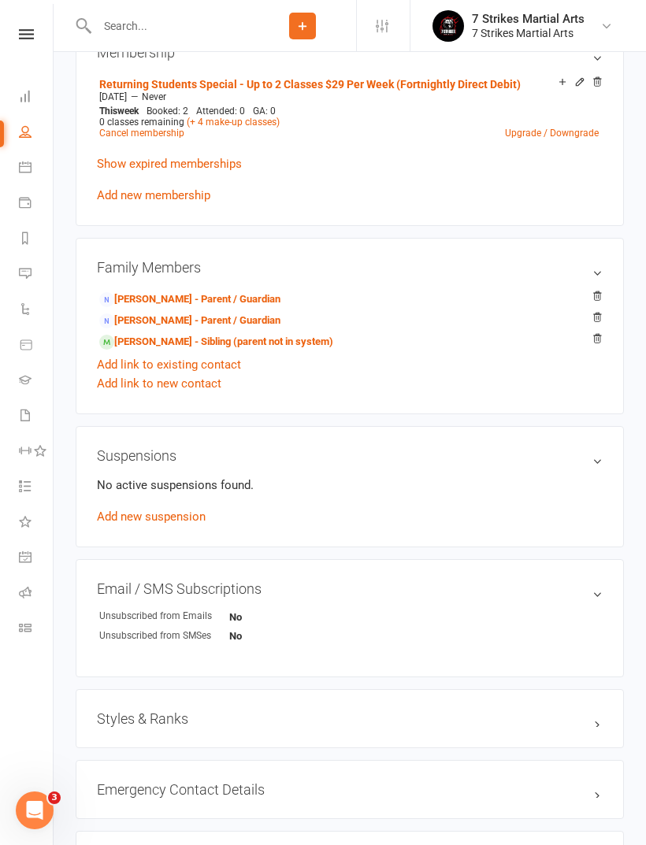
click at [441, 727] on h3 "Styles & Ranks" at bounding box center [350, 718] width 506 height 17
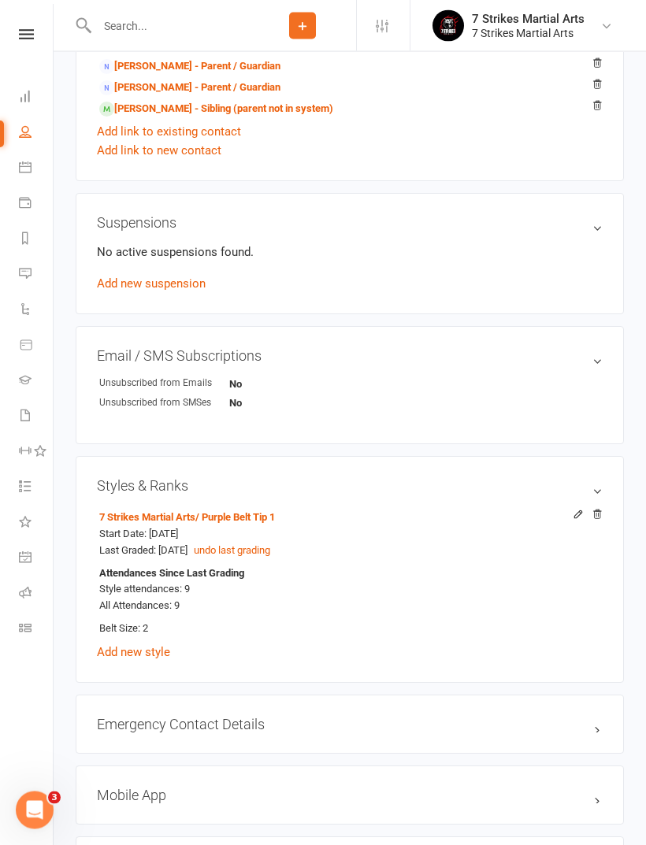
scroll to position [948, 0]
click at [283, 117] on link "[PERSON_NAME] - Sibling (parent not in system)" at bounding box center [216, 109] width 234 height 17
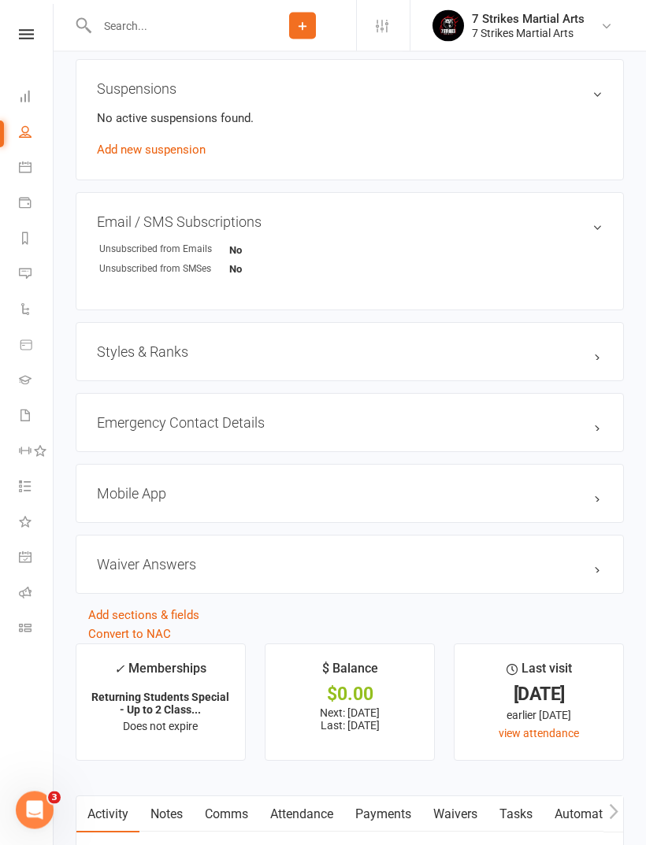
scroll to position [1081, 0]
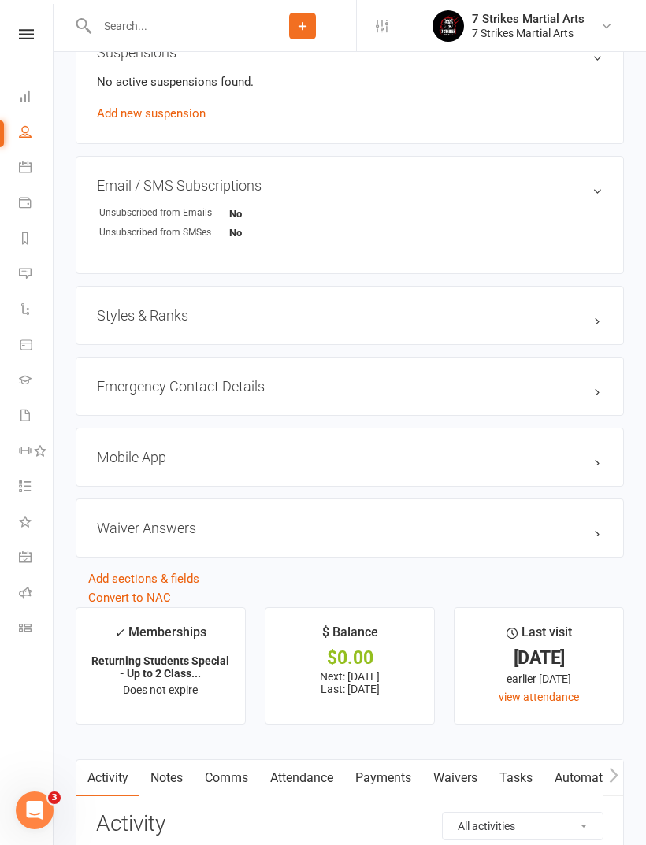
click at [601, 321] on h3 "Styles & Ranks" at bounding box center [350, 315] width 506 height 17
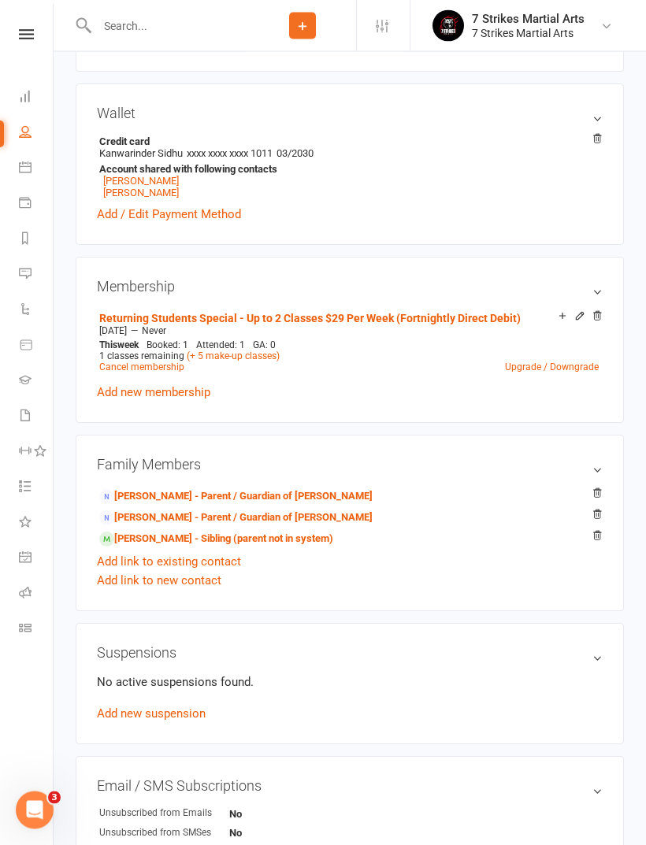
scroll to position [173, 0]
